Goal: Find specific page/section: Find specific page/section

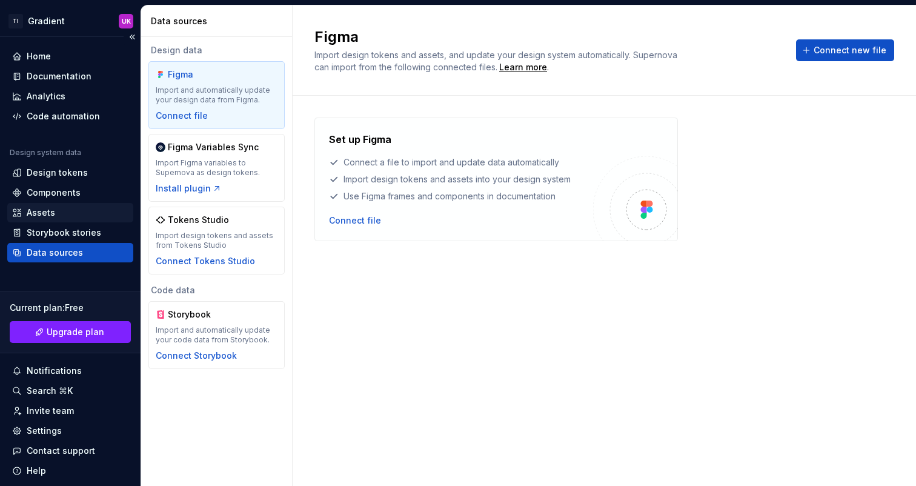
click at [55, 211] on div "Assets" at bounding box center [70, 212] width 116 height 12
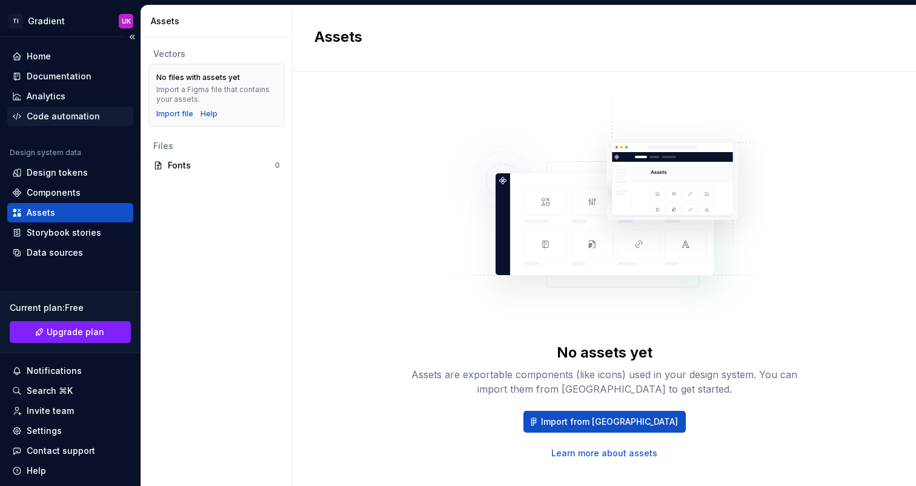
click at [47, 121] on div "Code automation" at bounding box center [63, 116] width 73 height 12
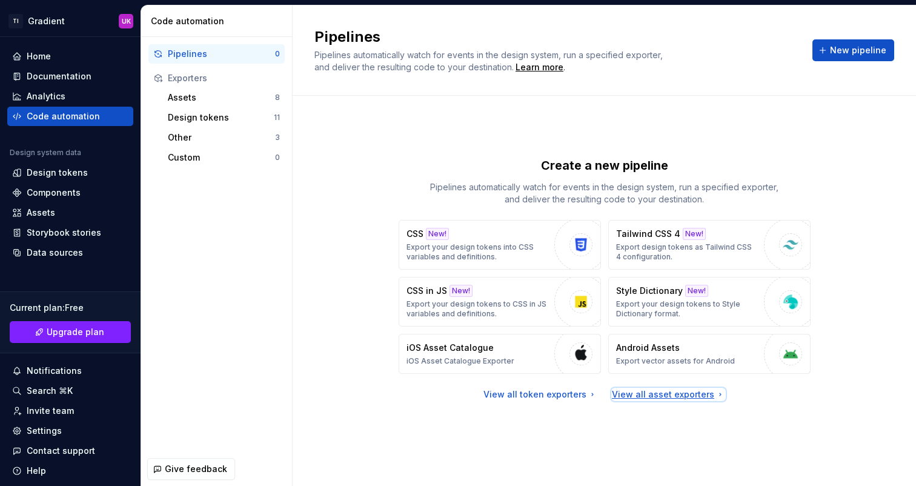
click at [673, 392] on div "View all asset exporters" at bounding box center [668, 394] width 113 height 12
